Goal: Check status

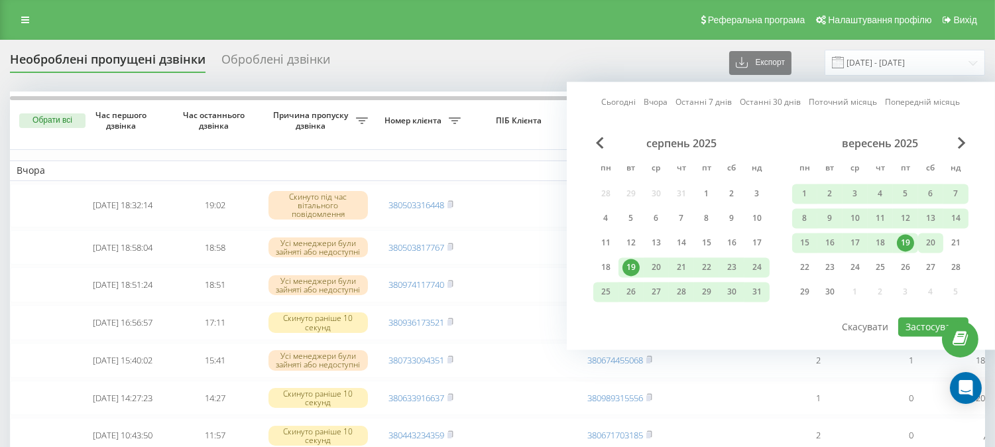
click at [922, 240] on div "20" at bounding box center [930, 242] width 17 height 17
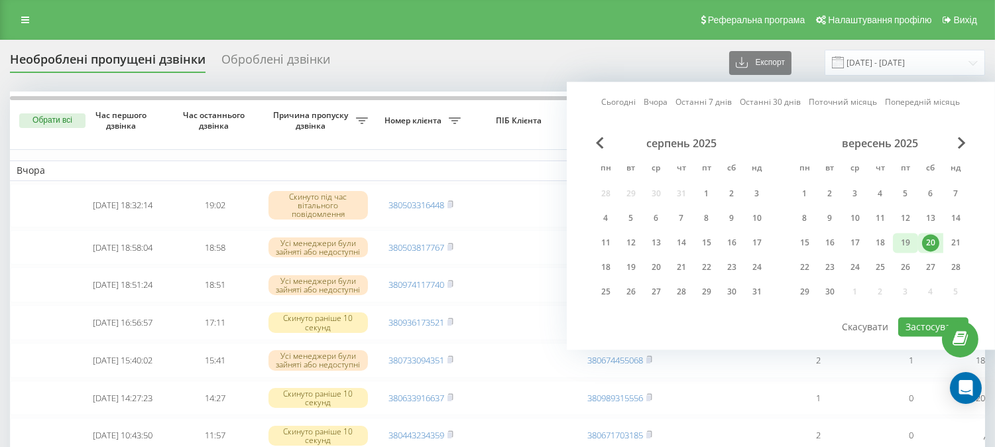
click at [913, 240] on div "19" at bounding box center [905, 242] width 17 height 17
click at [909, 327] on button "Застосувати" at bounding box center [933, 326] width 70 height 19
type input "[DATE] - [DATE]"
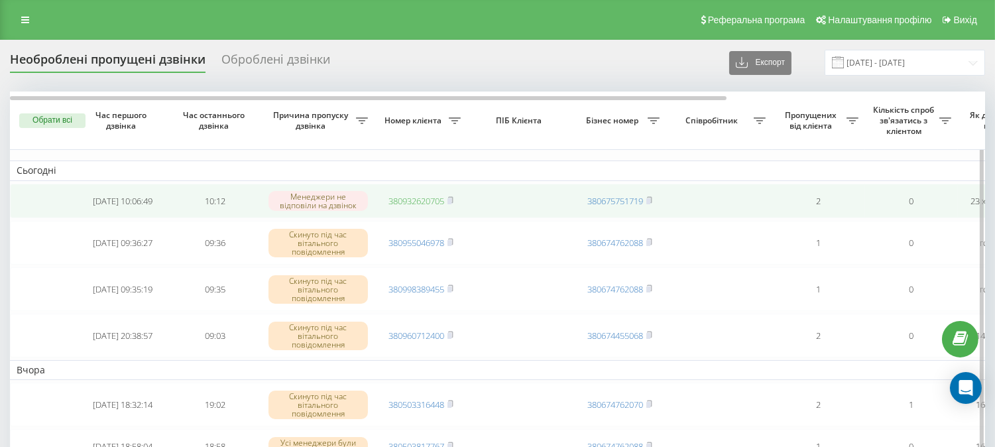
click at [414, 200] on link "380932620705" at bounding box center [416, 201] width 56 height 12
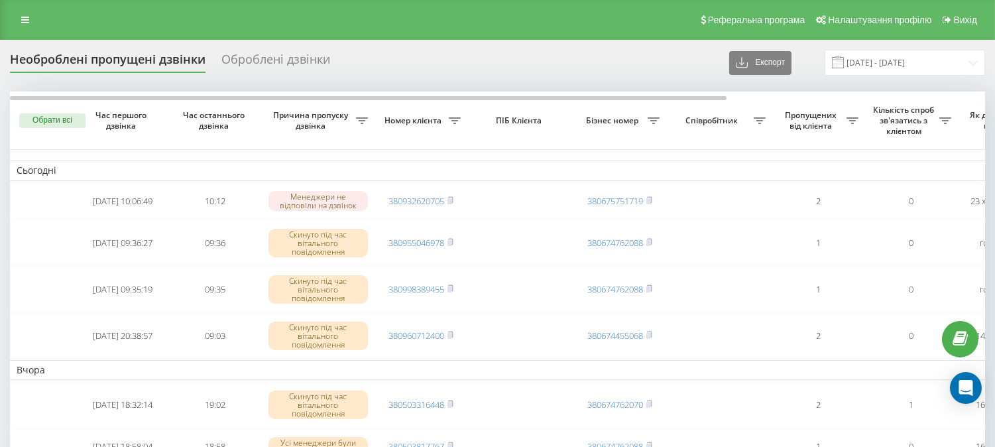
click at [667, 27] on div "Реферальна програма Налаштування профілю Вихід" at bounding box center [497, 20] width 995 height 40
